Goal: Task Accomplishment & Management: Use online tool/utility

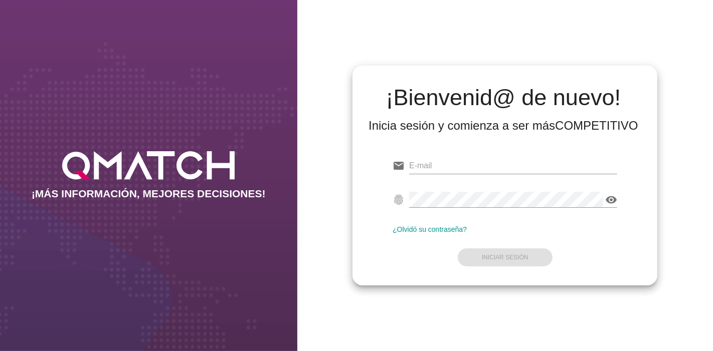
type input "[EMAIL_ADDRESS][PERSON_NAME][DOMAIN_NAME]"
click at [543, 291] on div "¡Bienvenid@ de nuevo! Inicia sesión y comienza a ser más COMPETITIVO email [EMA…" at bounding box center [505, 175] width 416 height 351
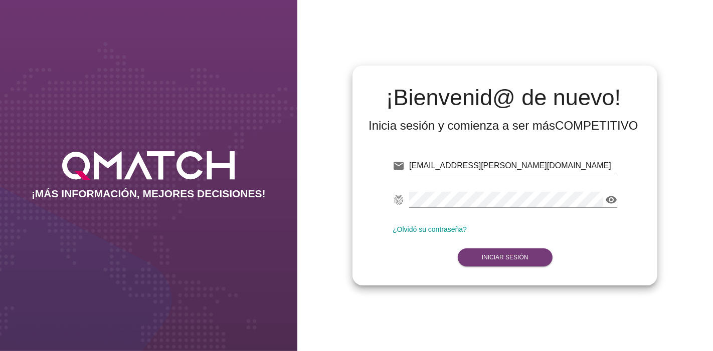
click at [508, 259] on strong "Iniciar Sesión" at bounding box center [505, 257] width 47 height 7
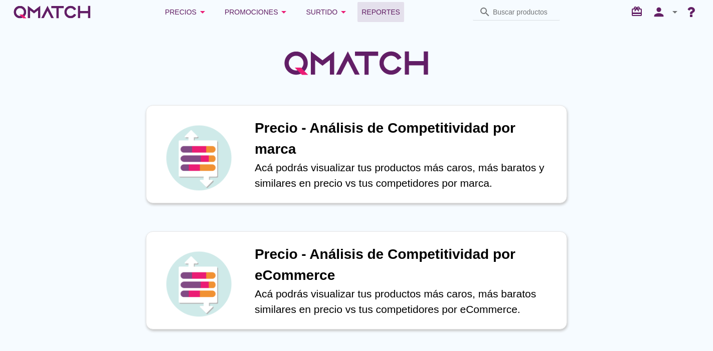
click at [374, 8] on span "Reportes" at bounding box center [381, 12] width 39 height 12
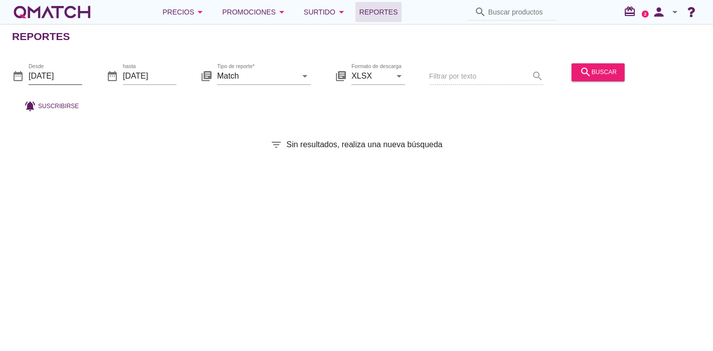
click at [56, 77] on input "[DATE]" at bounding box center [56, 76] width 54 height 16
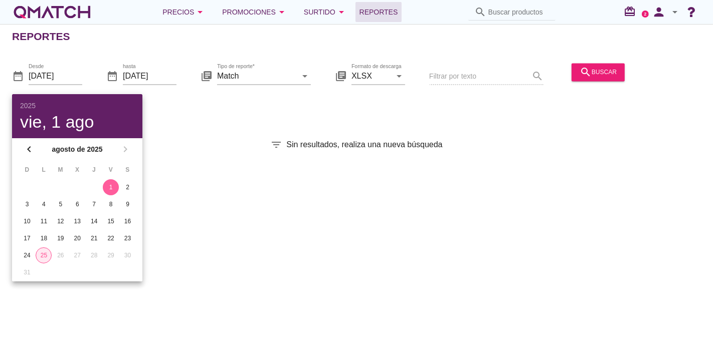
click at [45, 258] on div "25" at bounding box center [43, 255] width 15 height 9
type input "[DATE]"
click at [136, 77] on input "[DATE]" at bounding box center [150, 76] width 54 height 16
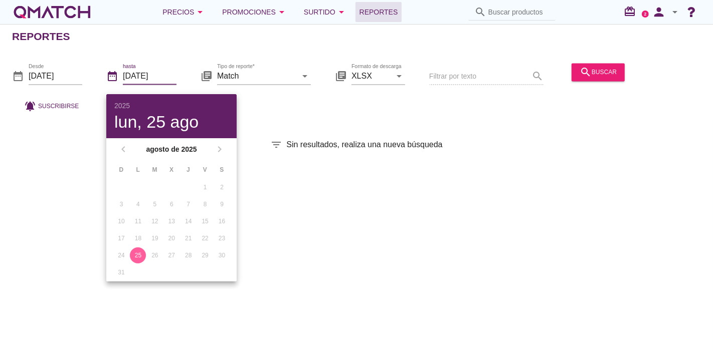
click at [666, 112] on div "date_range Desde [DATE] date_range hasta [DATE] library_books Tipo de reporte* …" at bounding box center [356, 85] width 713 height 66
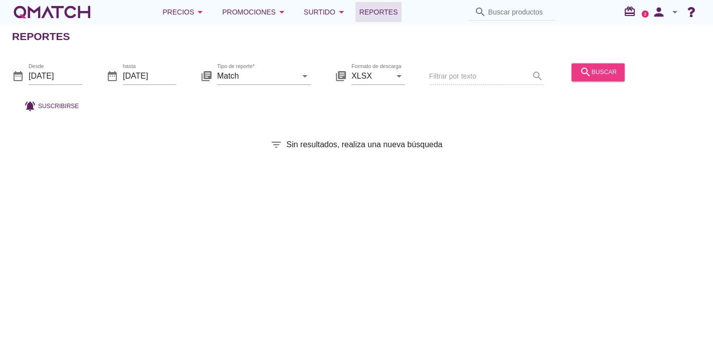
click at [603, 75] on div "search buscar" at bounding box center [598, 72] width 37 height 12
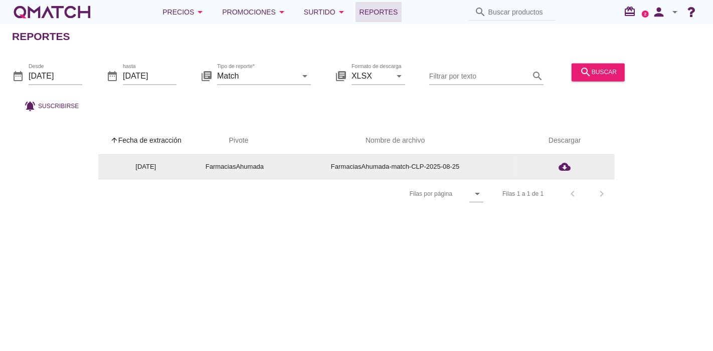
click at [606, 167] on td "cloud_download" at bounding box center [564, 167] width 100 height 24
click at [584, 168] on button "cloud_download" at bounding box center [565, 167] width 44 height 14
